Goal: Find specific page/section: Find specific page/section

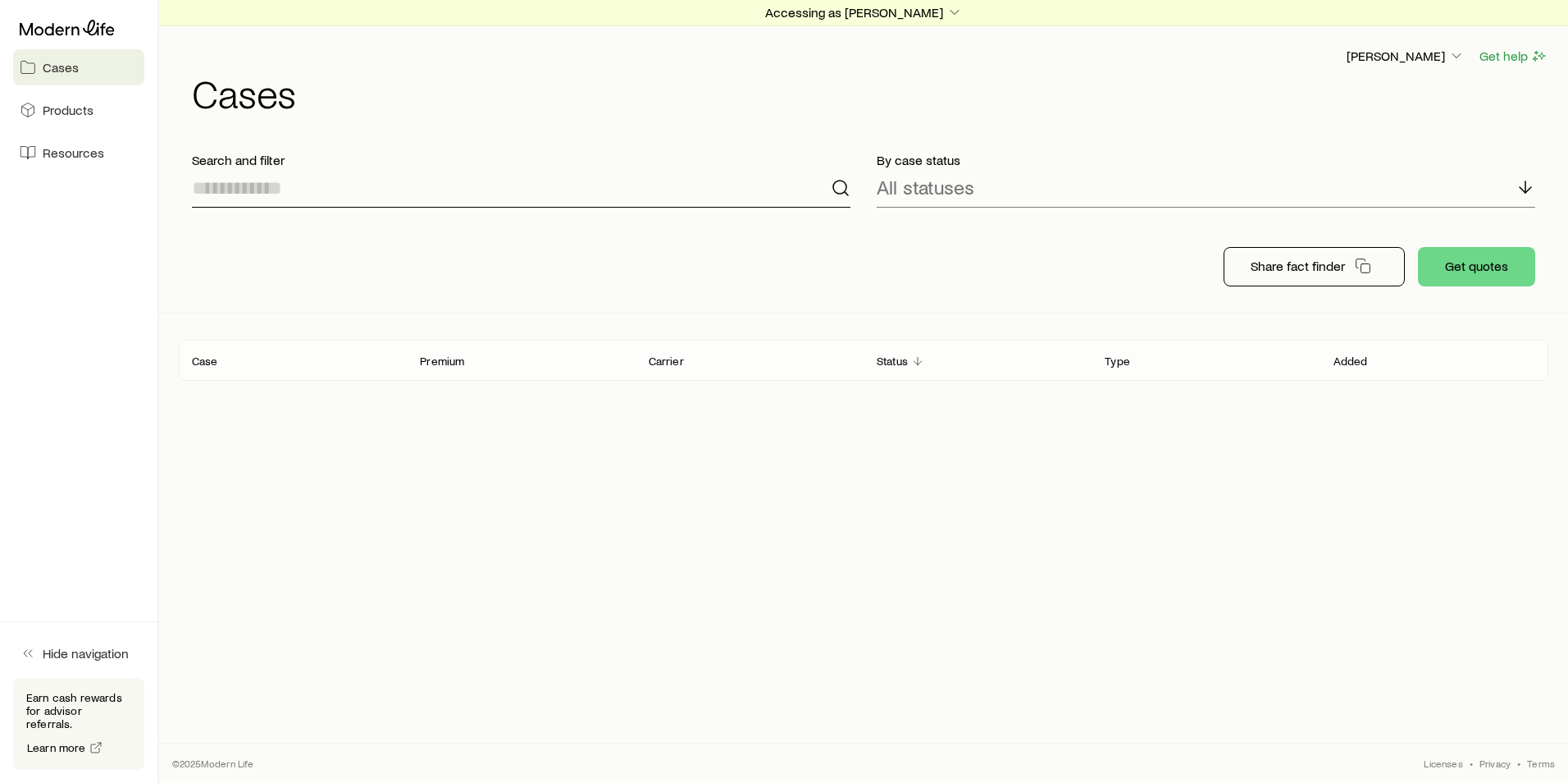
click at [256, 193] on input at bounding box center [521, 188] width 659 height 40
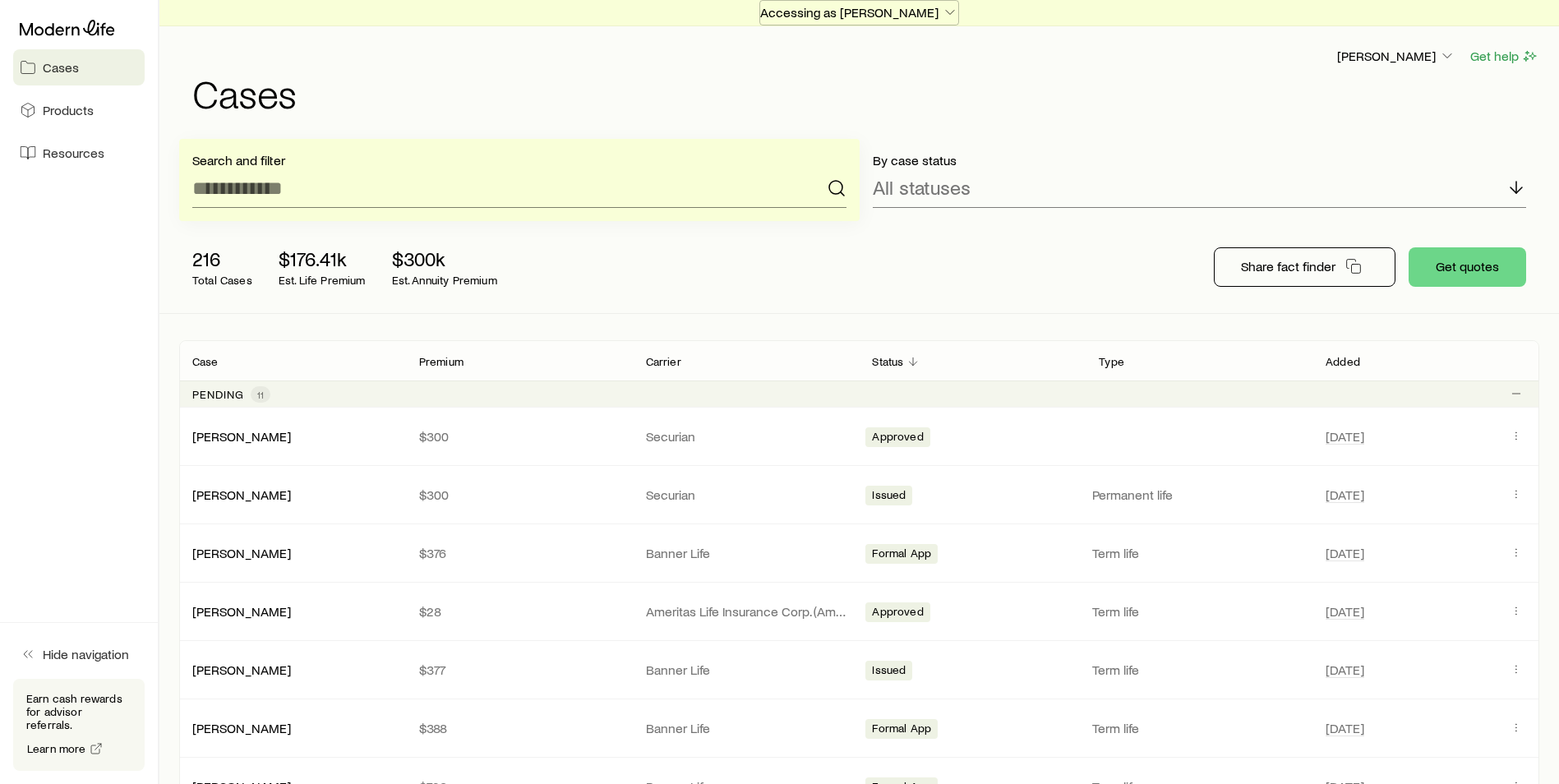
click at [897, 14] on p "Accessing as [PERSON_NAME]" at bounding box center [859, 12] width 198 height 17
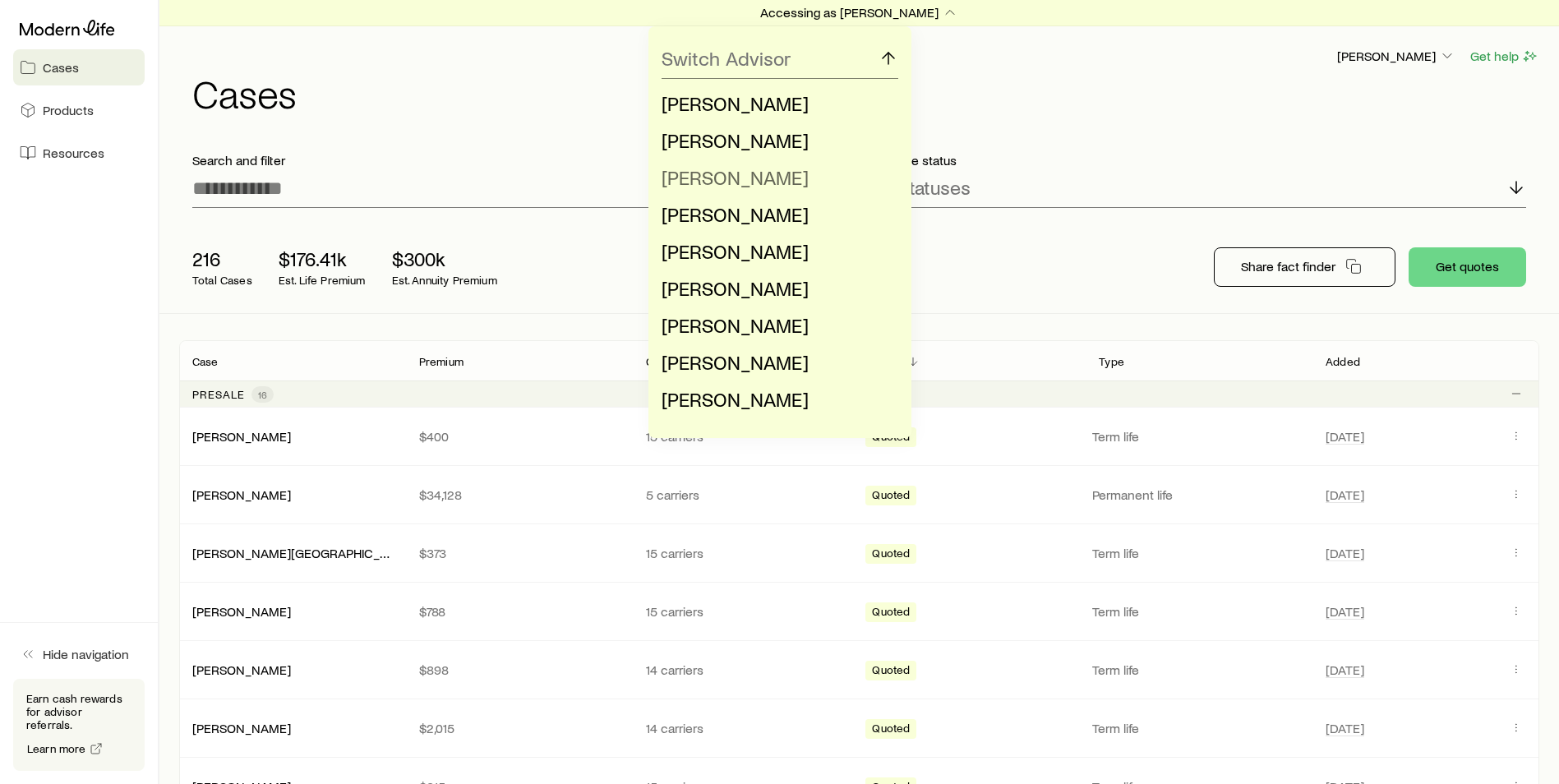
click at [729, 178] on span "[PERSON_NAME]" at bounding box center [734, 177] width 147 height 24
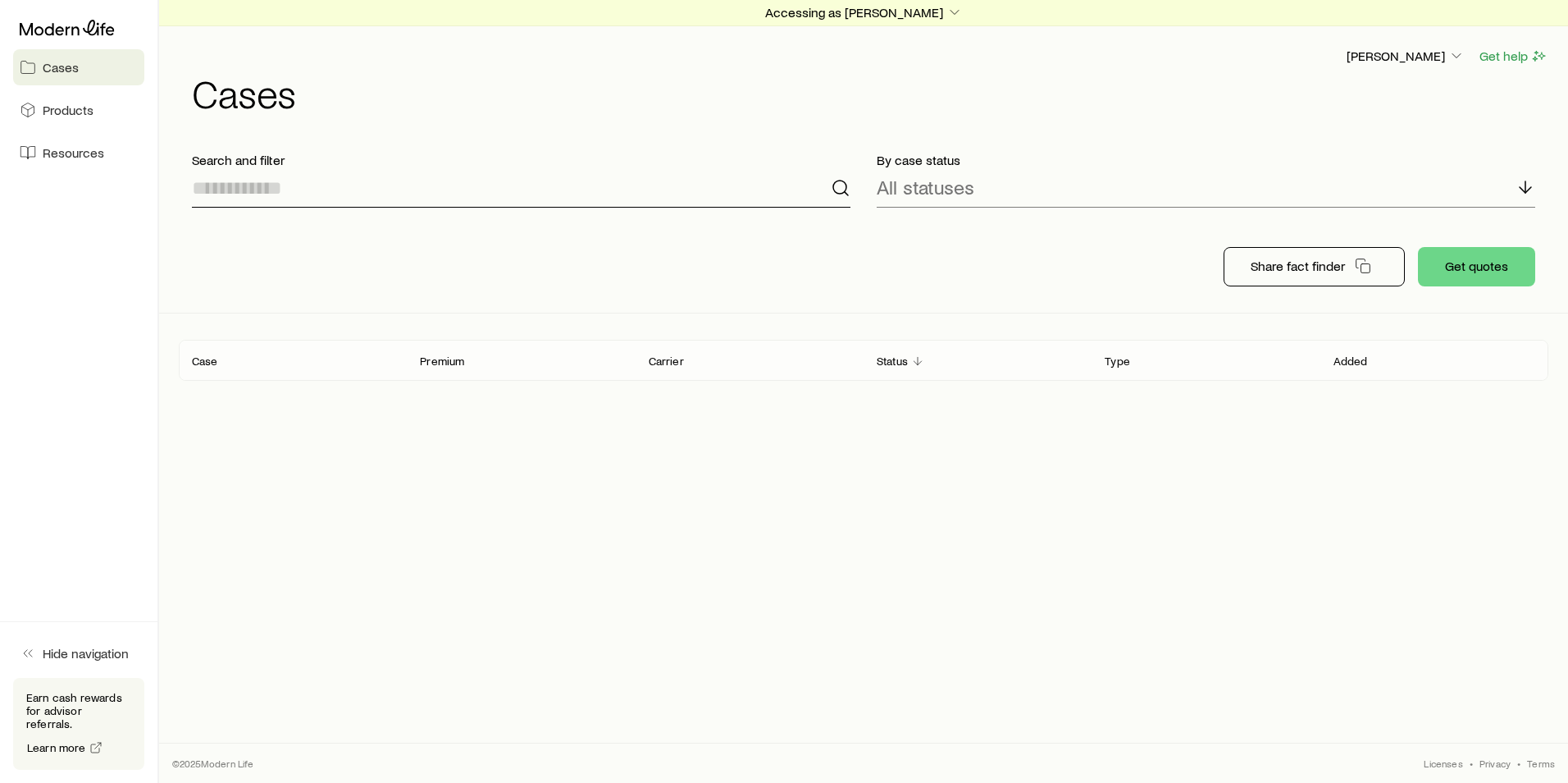
click at [419, 193] on input at bounding box center [521, 188] width 659 height 40
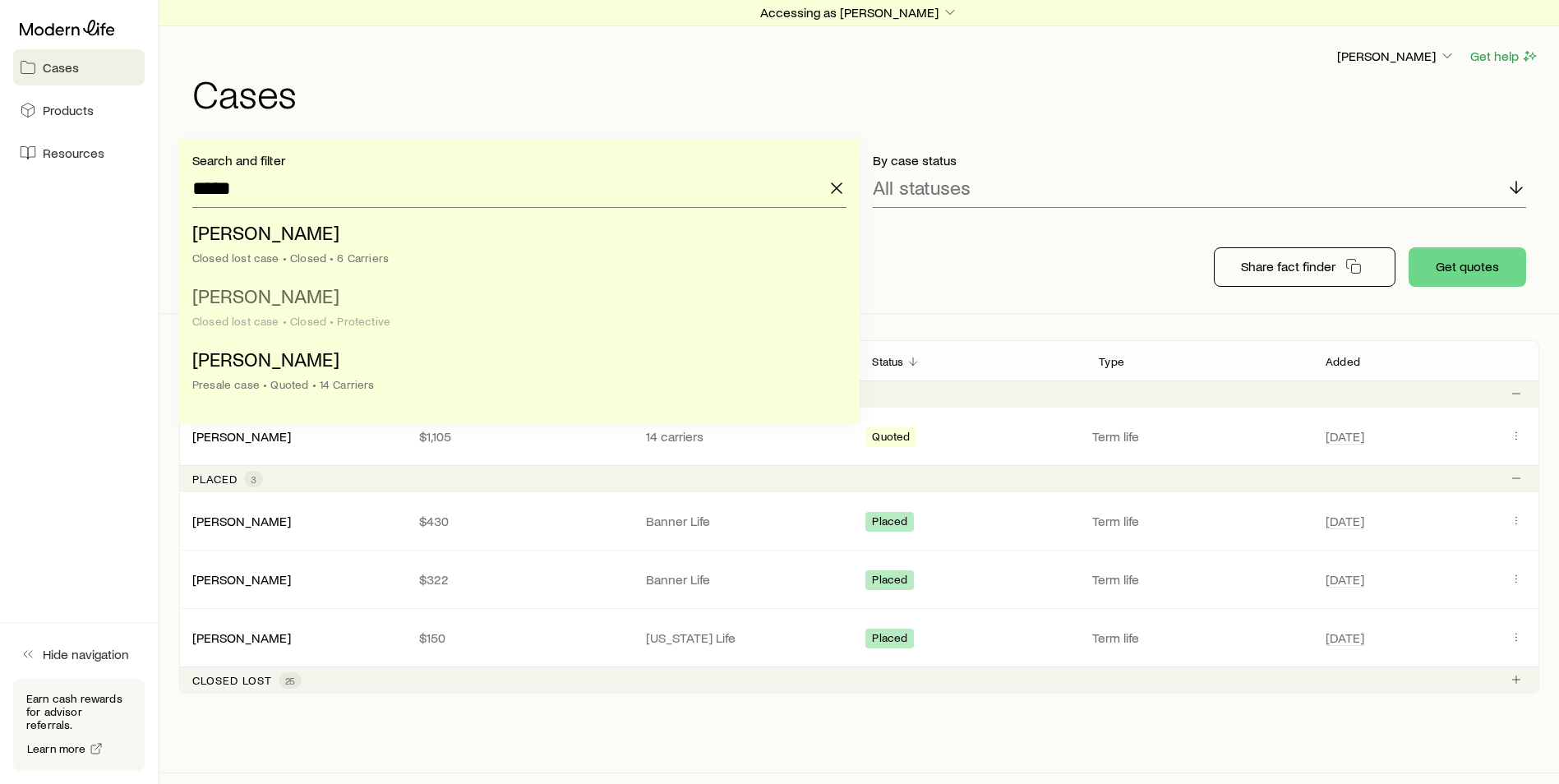
click at [400, 302] on li "[PERSON_NAME] lost case • Closed • Protective" at bounding box center [514, 309] width 644 height 63
type input "**********"
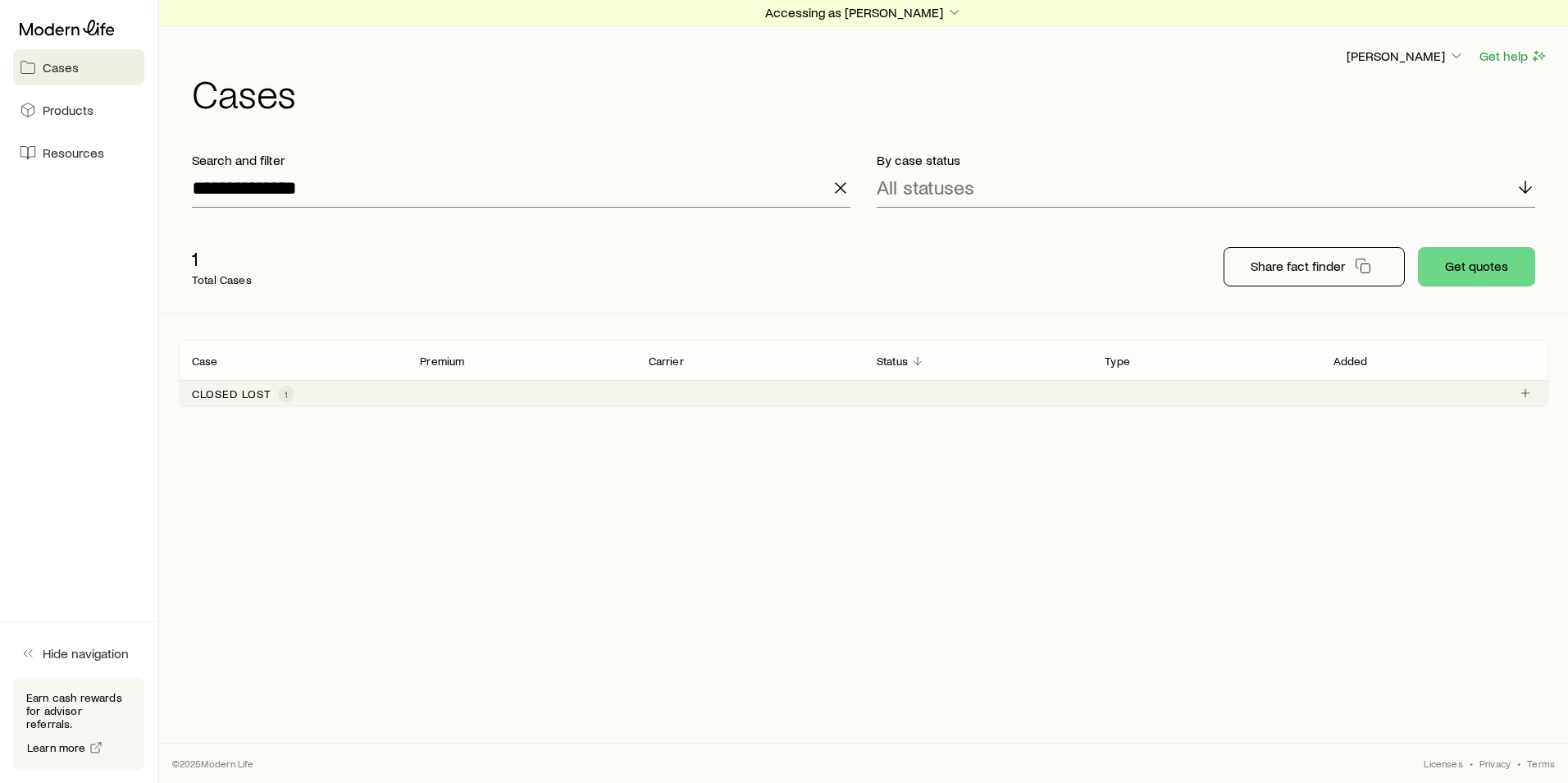
click at [401, 394] on div "Closed lost 1" at bounding box center [864, 394] width 1370 height 27
click at [587, 446] on div "[PERSON_NAME] $3,402 Protective Closed Term life [DATE]" at bounding box center [864, 435] width 1370 height 57
click at [252, 437] on link "[PERSON_NAME]" at bounding box center [242, 434] width 99 height 16
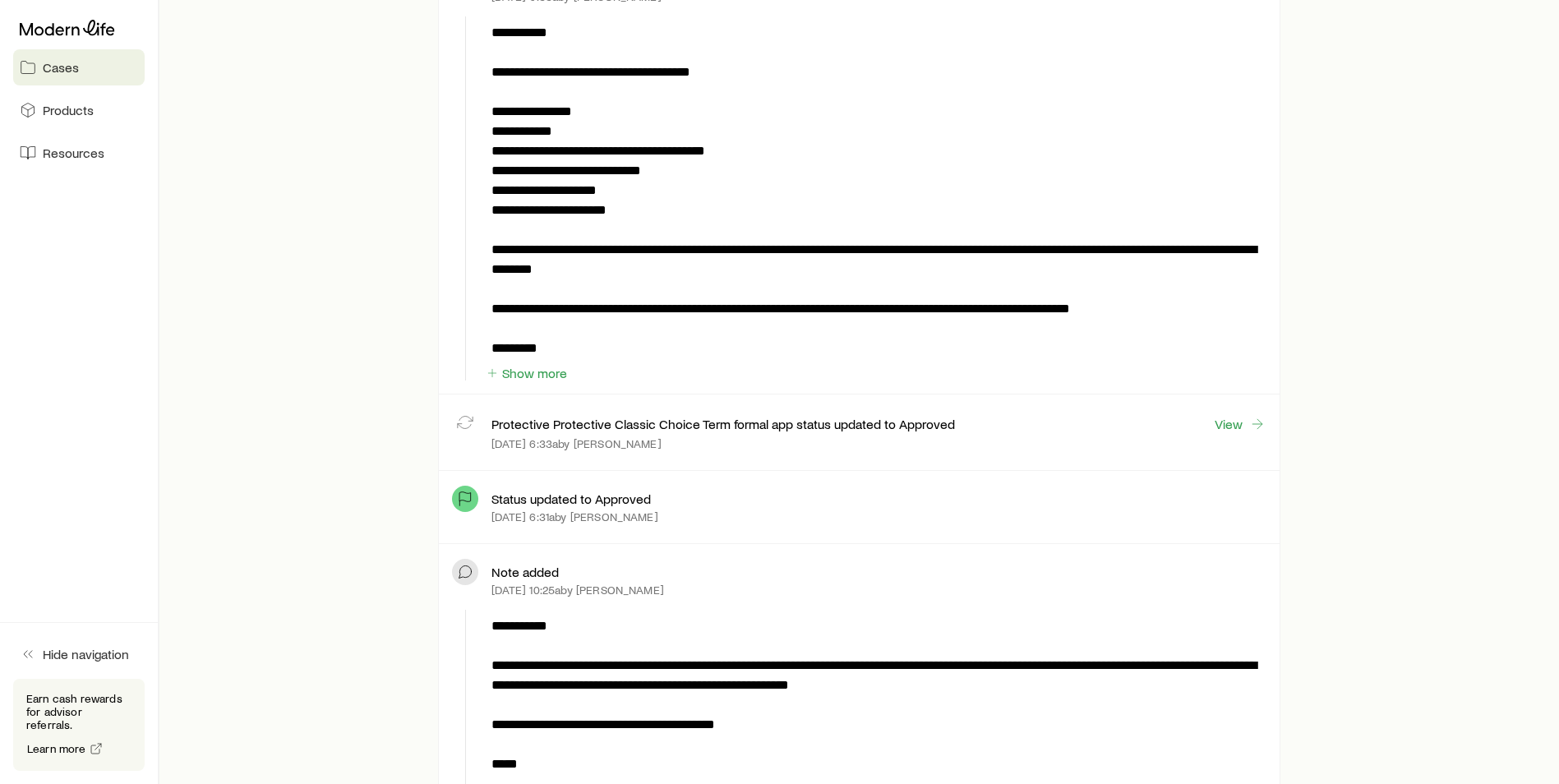
scroll to position [2218, 0]
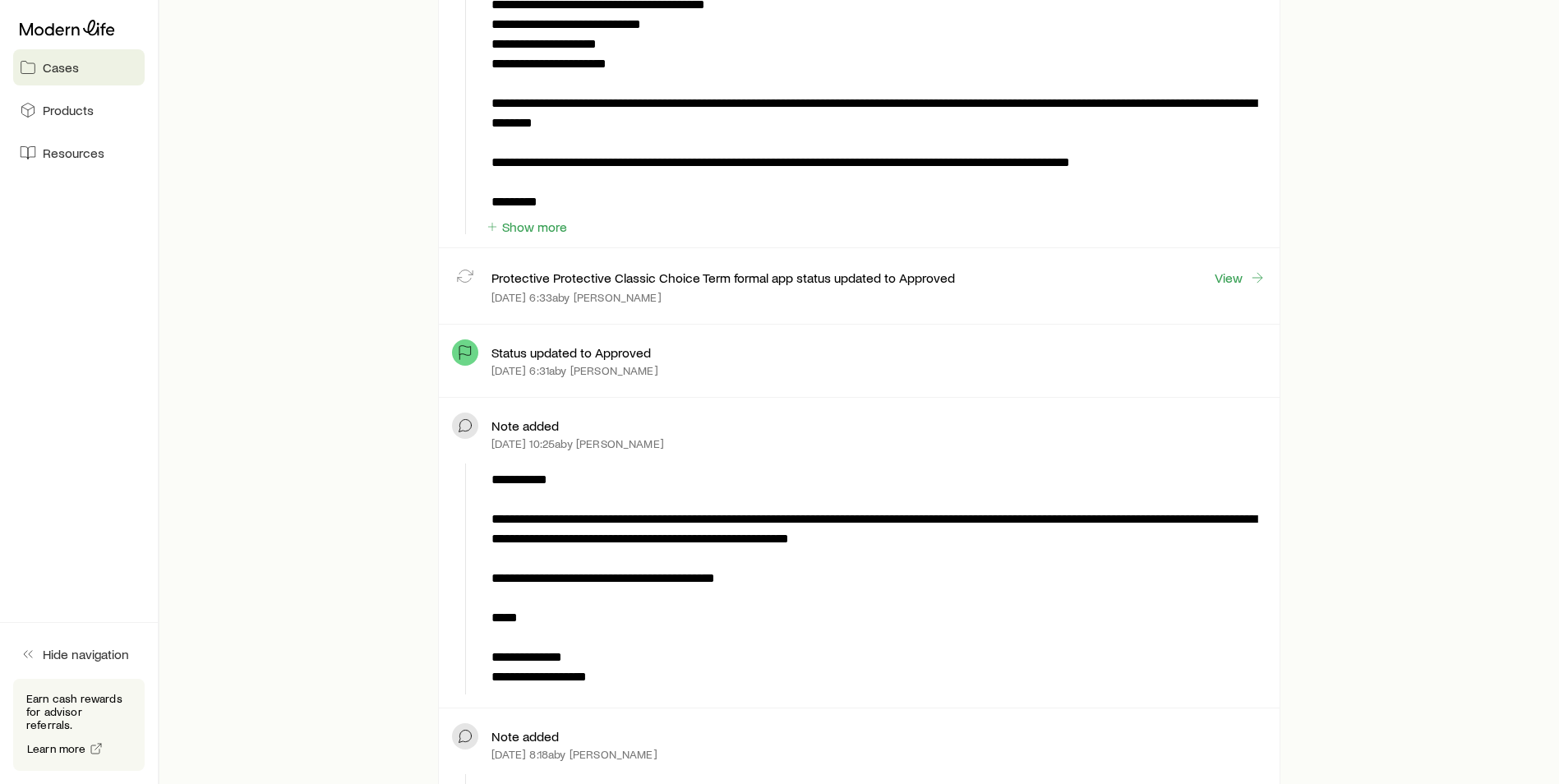
click at [543, 237] on div "**********" at bounding box center [859, 26] width 840 height 444
click at [545, 231] on button "Show more" at bounding box center [526, 226] width 83 height 16
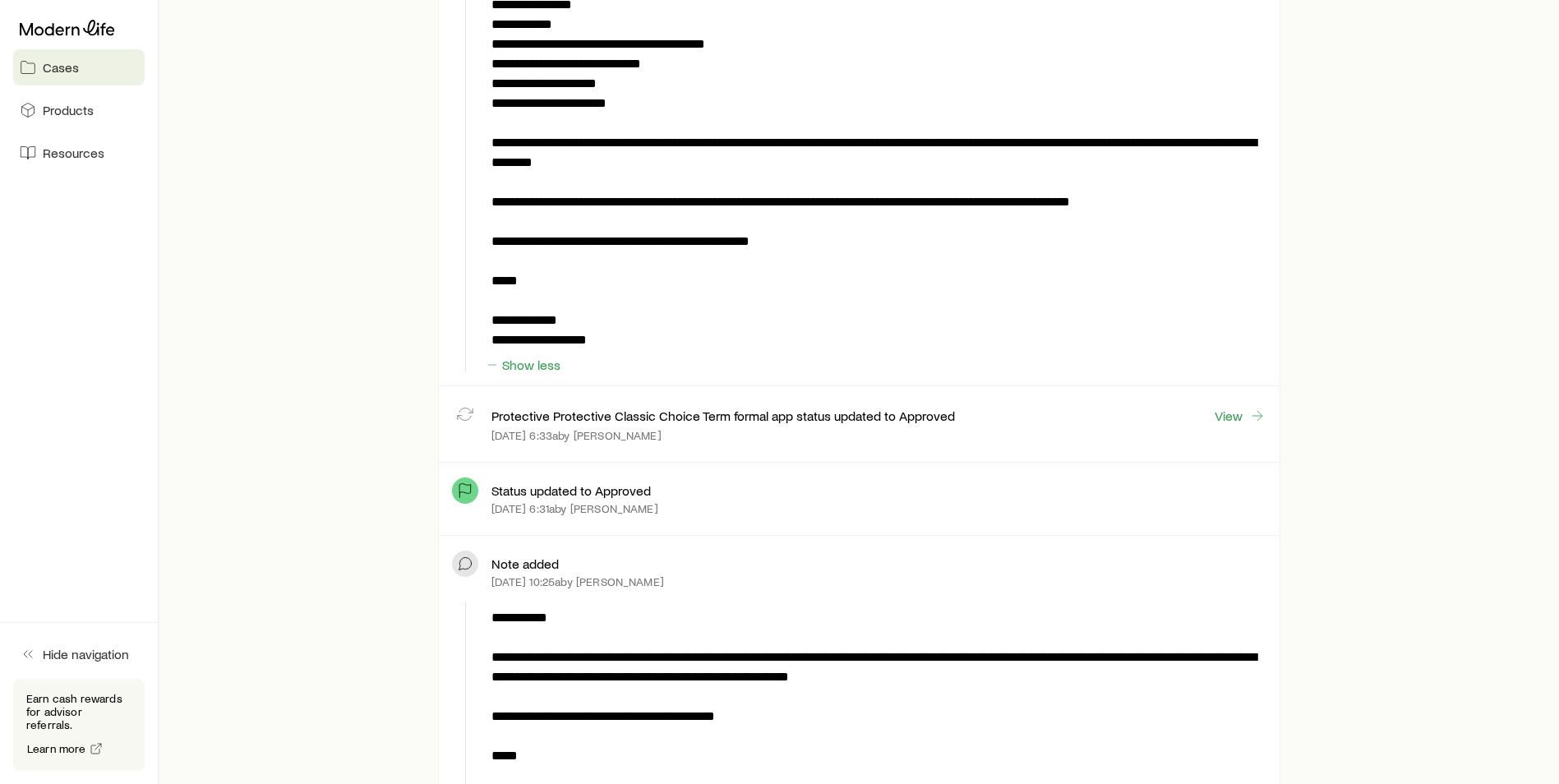
scroll to position [2465, 0]
